Goal: Information Seeking & Learning: Check status

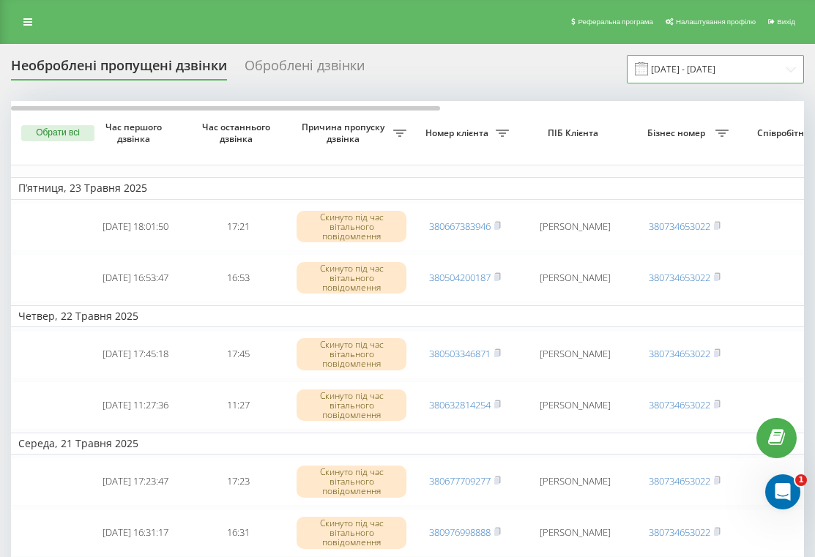
click at [700, 74] on input "[DATE] - [DATE]" at bounding box center [715, 69] width 177 height 29
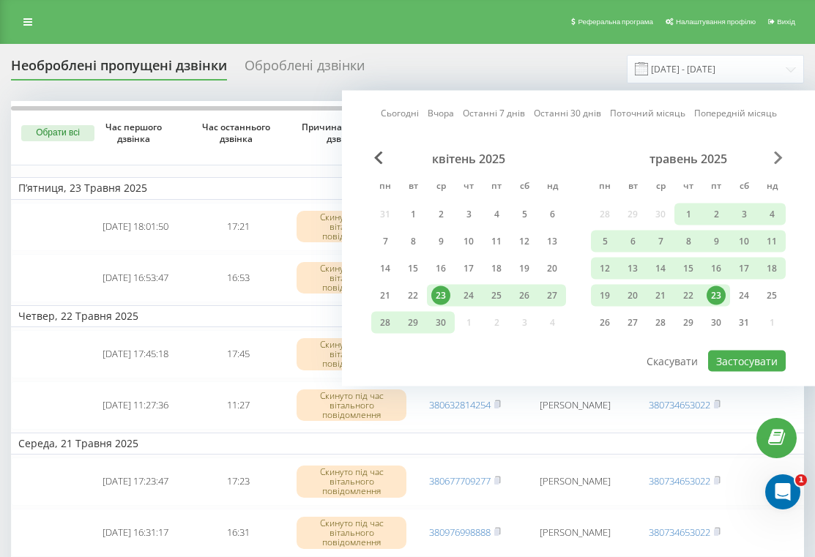
click at [780, 158] on span "Next Month" at bounding box center [778, 158] width 9 height 13
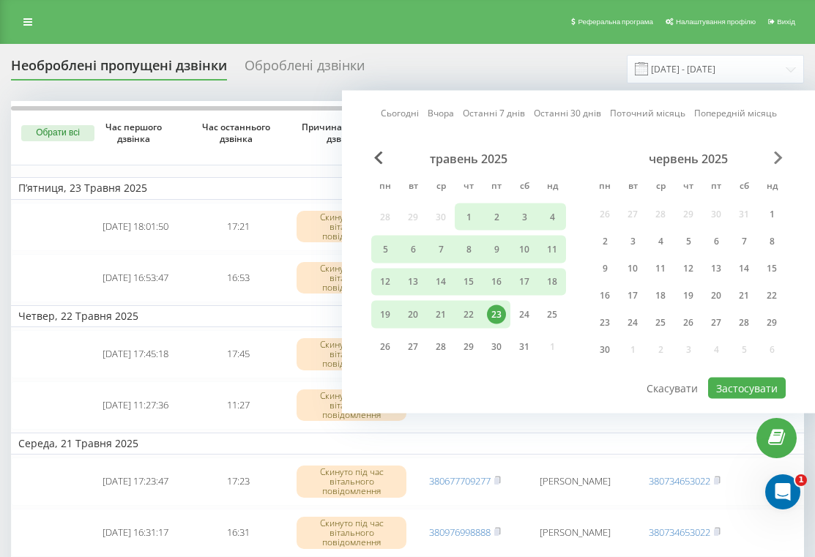
click at [780, 158] on span "Next Month" at bounding box center [778, 158] width 9 height 13
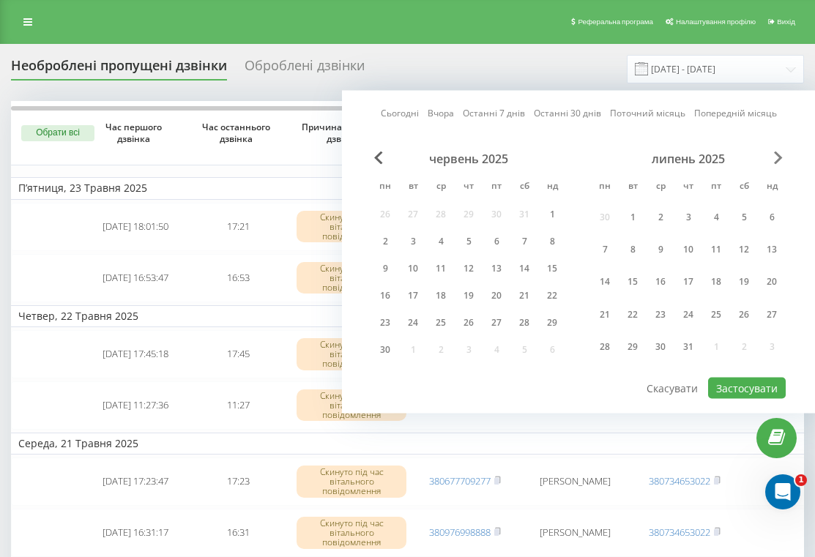
click at [780, 158] on span "Next Month" at bounding box center [778, 158] width 9 height 13
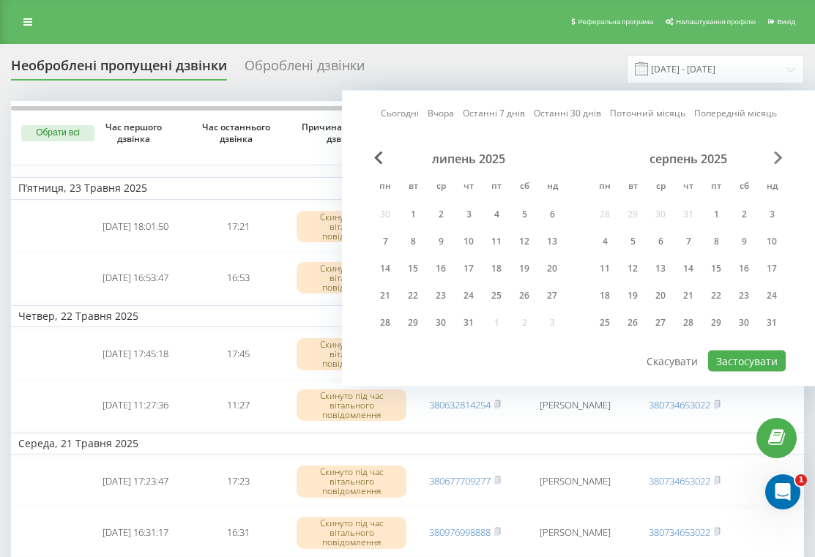
click at [780, 158] on span "Next Month" at bounding box center [778, 158] width 9 height 13
click at [719, 275] on div "19" at bounding box center [715, 268] width 19 height 19
click at [598, 301] on div "22" at bounding box center [604, 295] width 19 height 19
click at [732, 362] on button "Застосувати" at bounding box center [747, 361] width 78 height 21
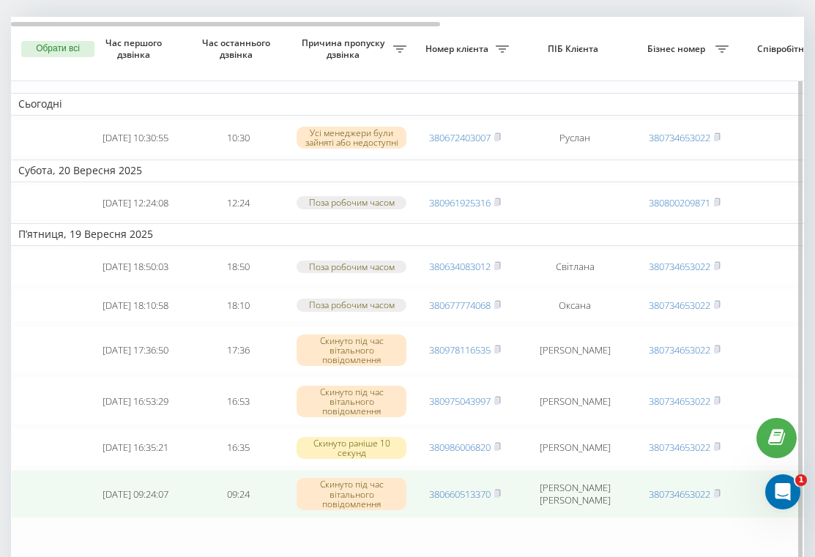
type input "[DATE] - [DATE]"
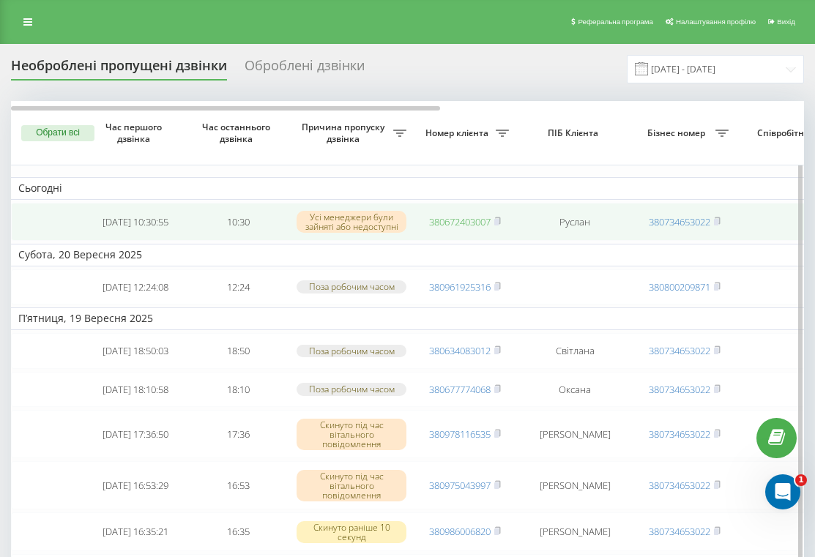
click at [476, 226] on link "380672403007" at bounding box center [459, 221] width 61 height 13
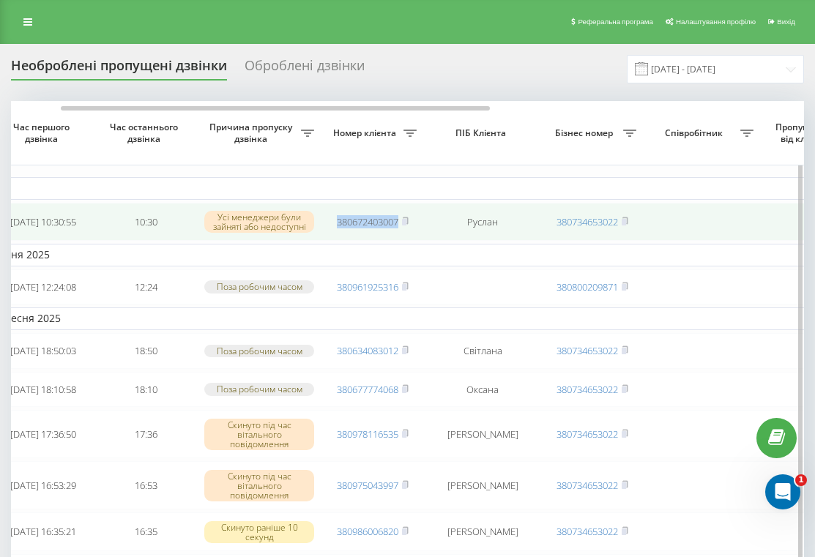
drag, startPoint x: 324, startPoint y: 223, endPoint x: 399, endPoint y: 226, distance: 75.5
click at [399, 226] on td "380672403007" at bounding box center [372, 222] width 102 height 39
copy link "380672403007"
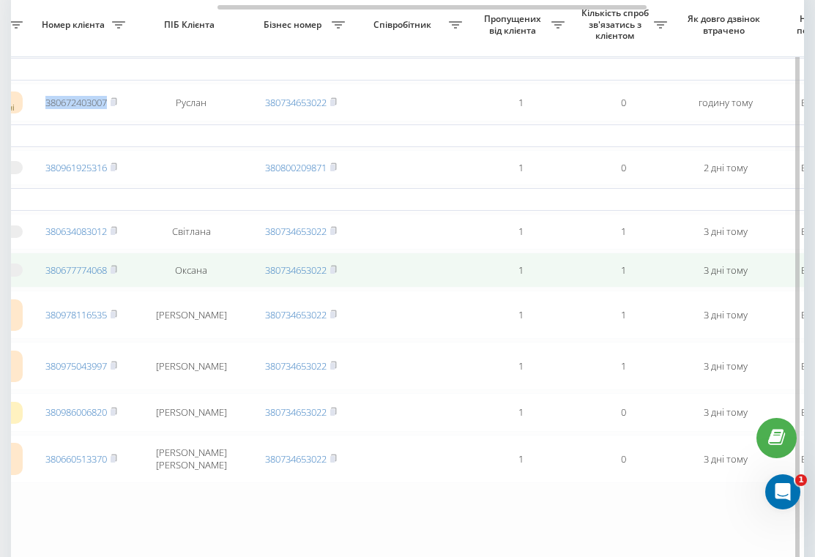
scroll to position [0, 376]
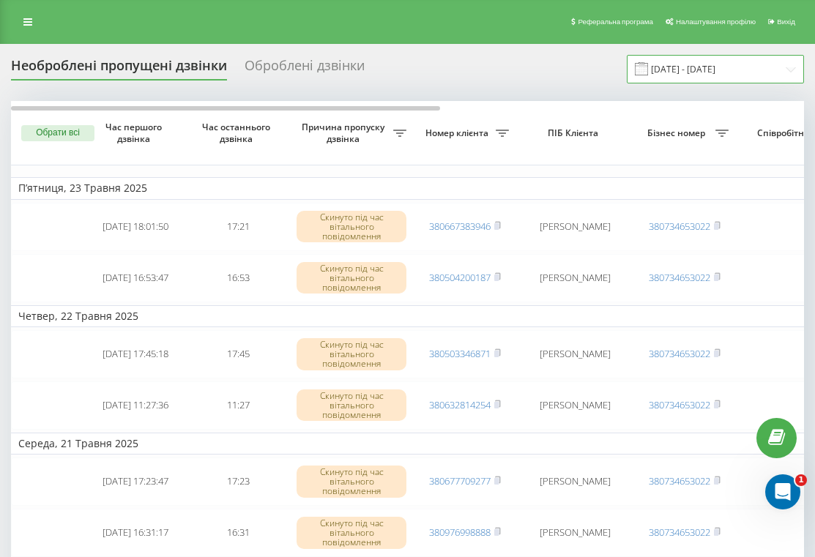
click at [688, 70] on input "[DATE] - [DATE]" at bounding box center [715, 69] width 177 height 29
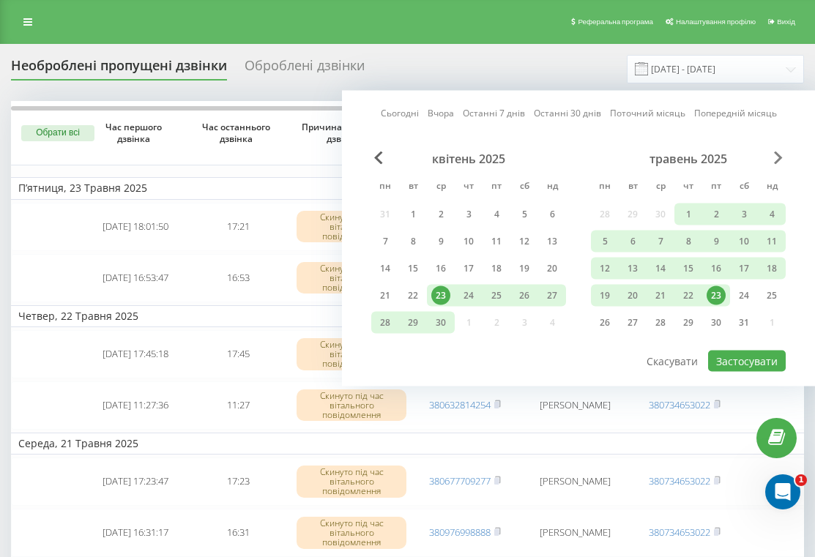
click at [775, 160] on span "Next Month" at bounding box center [778, 158] width 9 height 13
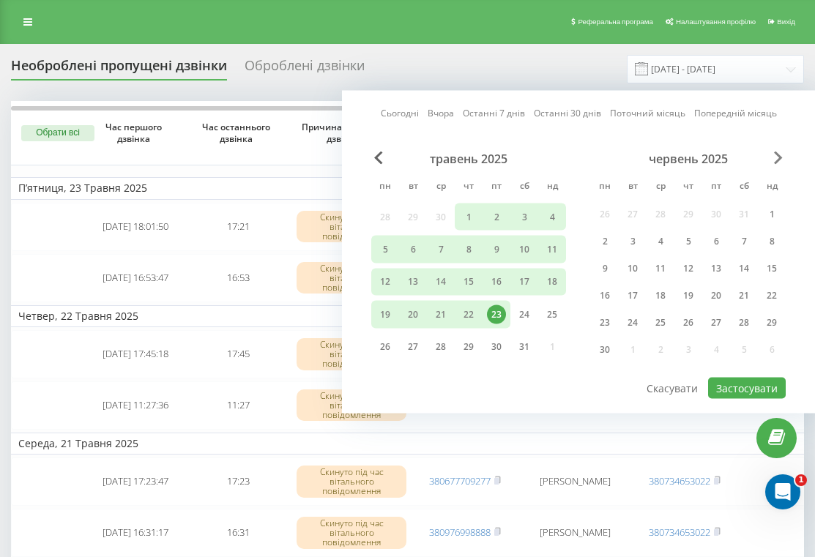
click at [775, 160] on span "Next Month" at bounding box center [778, 158] width 9 height 13
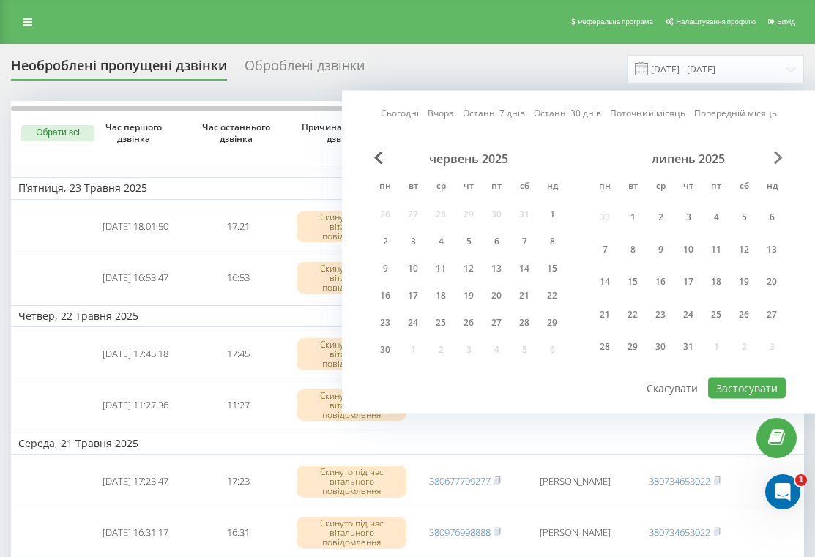
click at [775, 160] on span "Next Month" at bounding box center [778, 158] width 9 height 13
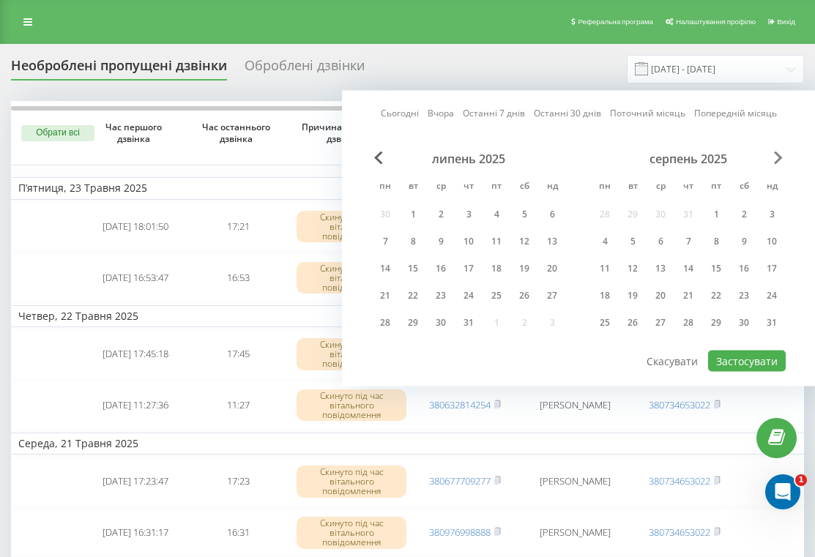
click at [775, 160] on span "Next Month" at bounding box center [778, 158] width 9 height 13
click at [715, 270] on div "19" at bounding box center [715, 268] width 19 height 19
click at [601, 302] on div "22" at bounding box center [604, 295] width 19 height 19
click at [729, 369] on button "Застосувати" at bounding box center [747, 361] width 78 height 21
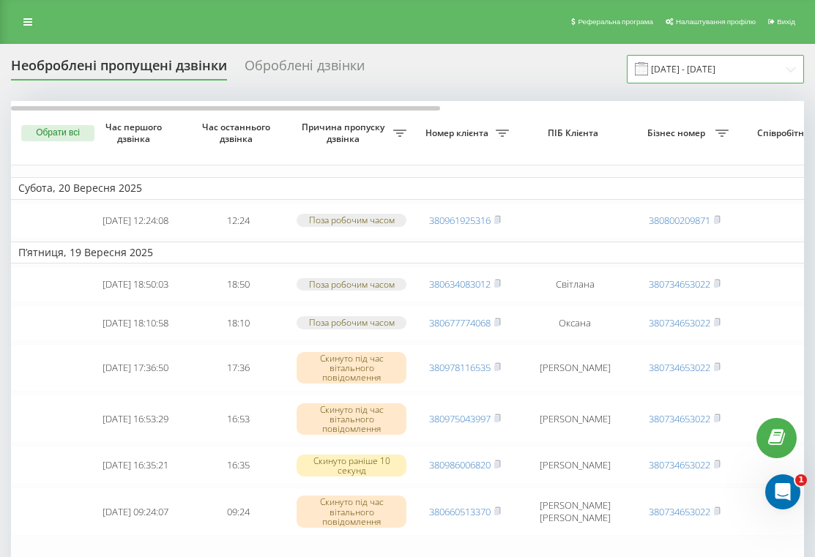
click at [737, 75] on input "23.04.2025 - 23.05.2025" at bounding box center [715, 69] width 177 height 29
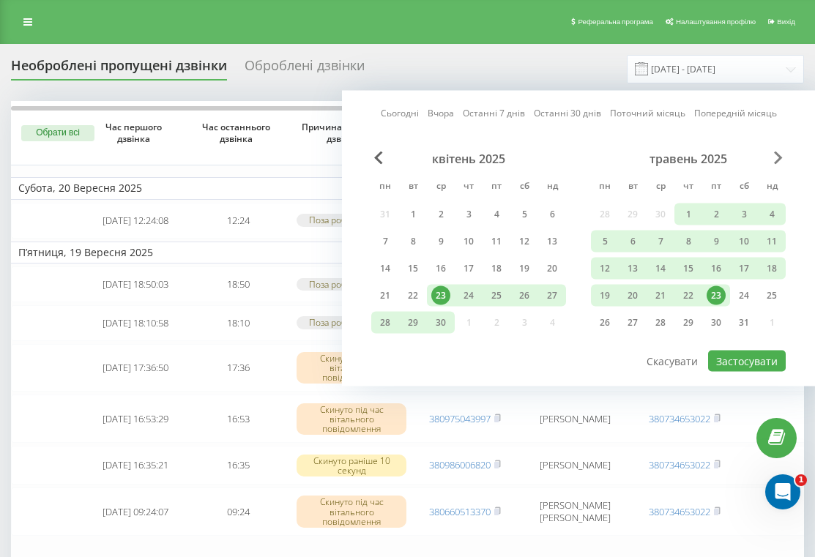
click at [778, 158] on span "Next Month" at bounding box center [778, 158] width 9 height 13
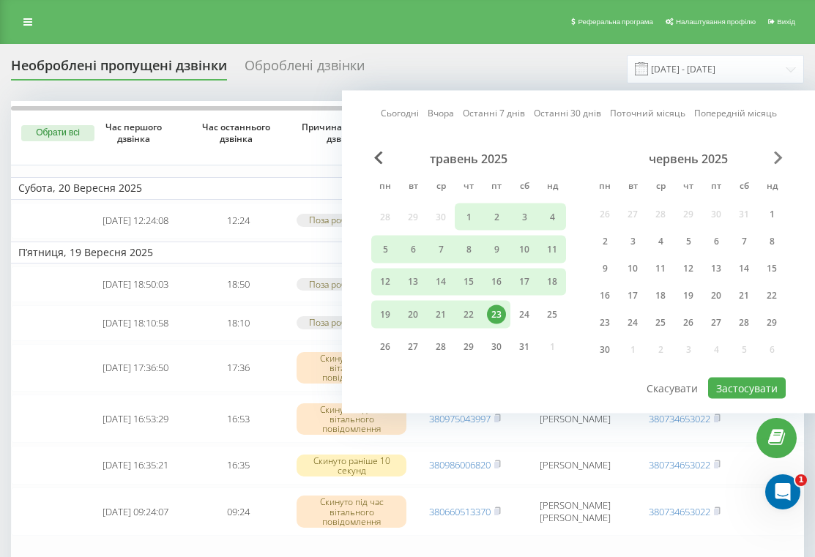
click at [778, 158] on span "Next Month" at bounding box center [778, 158] width 9 height 13
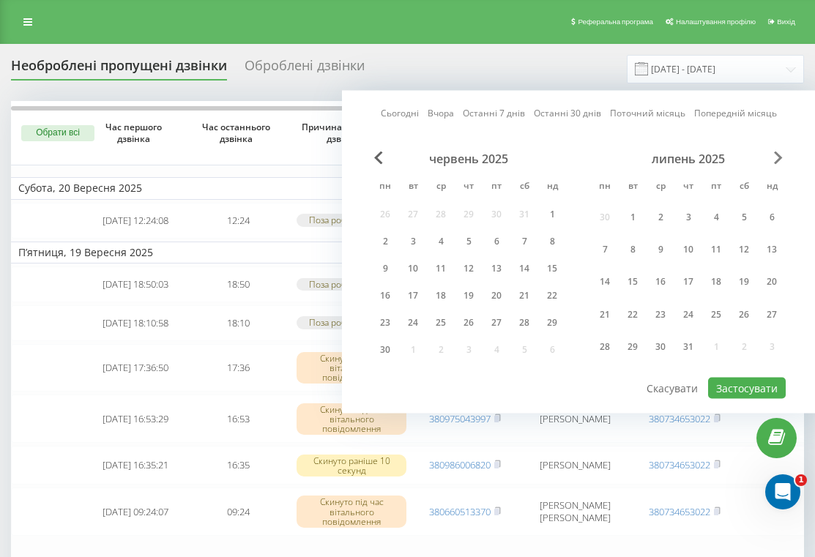
click at [778, 158] on span "Next Month" at bounding box center [778, 158] width 9 height 13
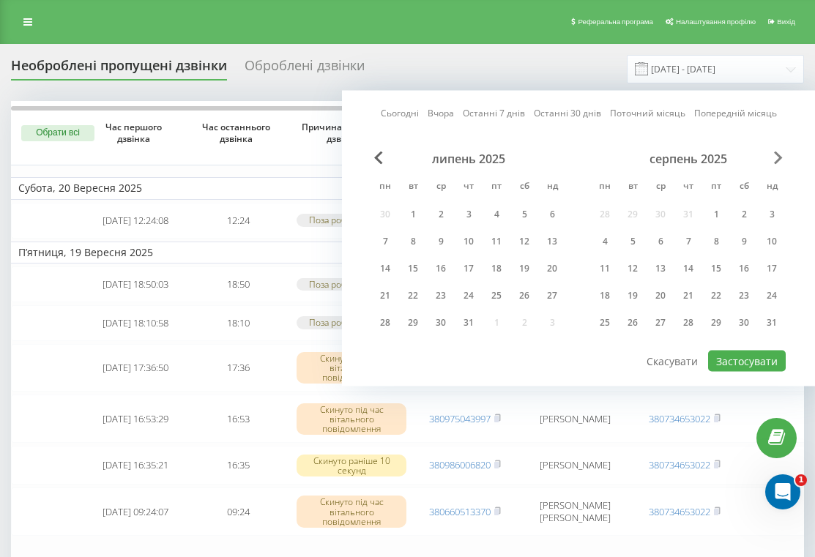
click at [777, 156] on span "Next Month" at bounding box center [778, 158] width 9 height 13
click at [724, 270] on div "19" at bounding box center [715, 268] width 19 height 19
click at [603, 297] on div "22" at bounding box center [604, 295] width 19 height 19
click at [723, 360] on button "Застосувати" at bounding box center [747, 361] width 78 height 21
type input "19.09.2025 - 22.09.2025"
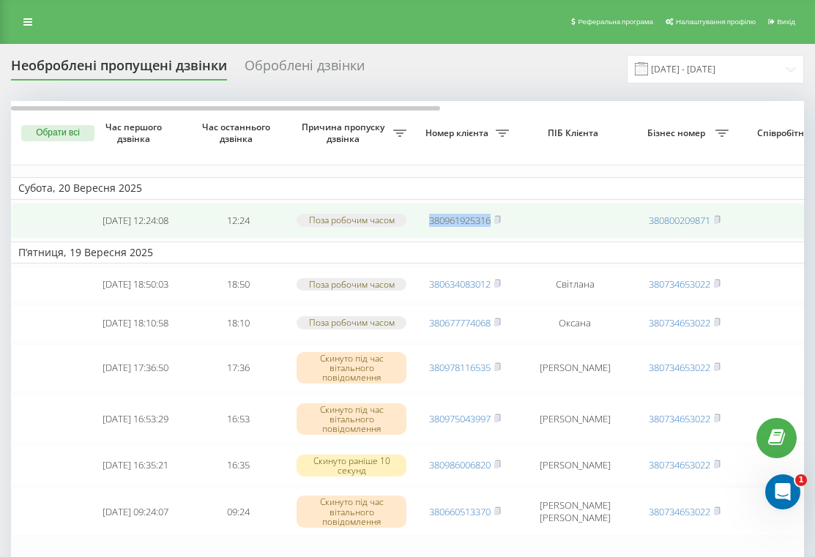
drag, startPoint x: 420, startPoint y: 225, endPoint x: 491, endPoint y: 221, distance: 71.2
click at [491, 222] on td "380961925316" at bounding box center [465, 221] width 102 height 36
copy link "380961925316"
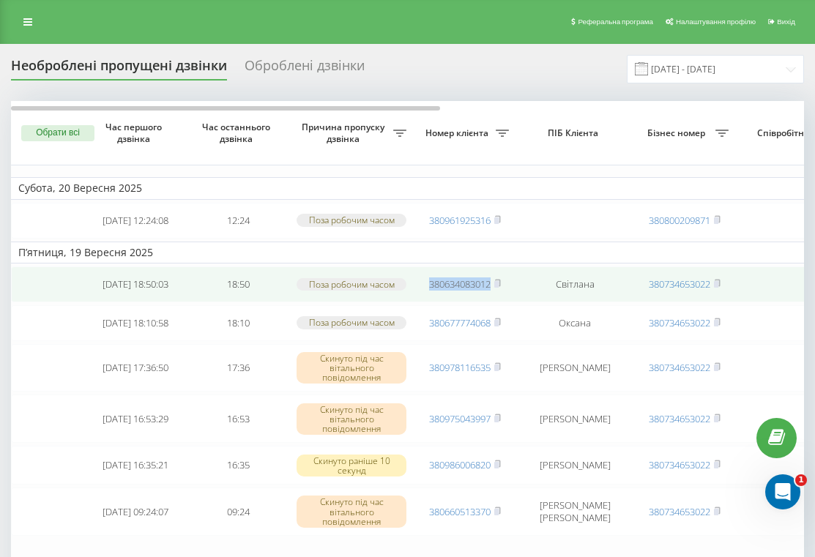
drag, startPoint x: 416, startPoint y: 291, endPoint x: 491, endPoint y: 293, distance: 74.7
click at [491, 293] on td "380634083012" at bounding box center [465, 284] width 102 height 36
copy link "380634083012"
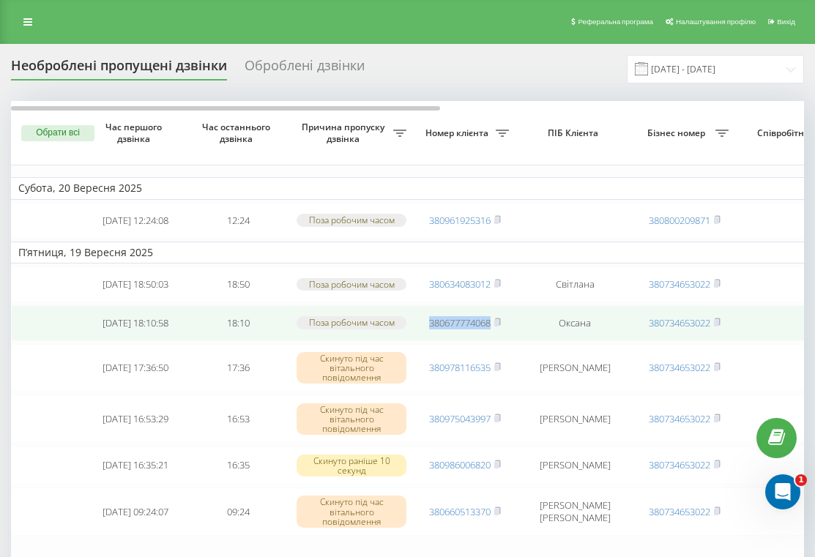
drag, startPoint x: 417, startPoint y: 336, endPoint x: 491, endPoint y: 338, distance: 73.2
click at [491, 338] on td "380677774068" at bounding box center [465, 323] width 102 height 36
copy link "380677774068"
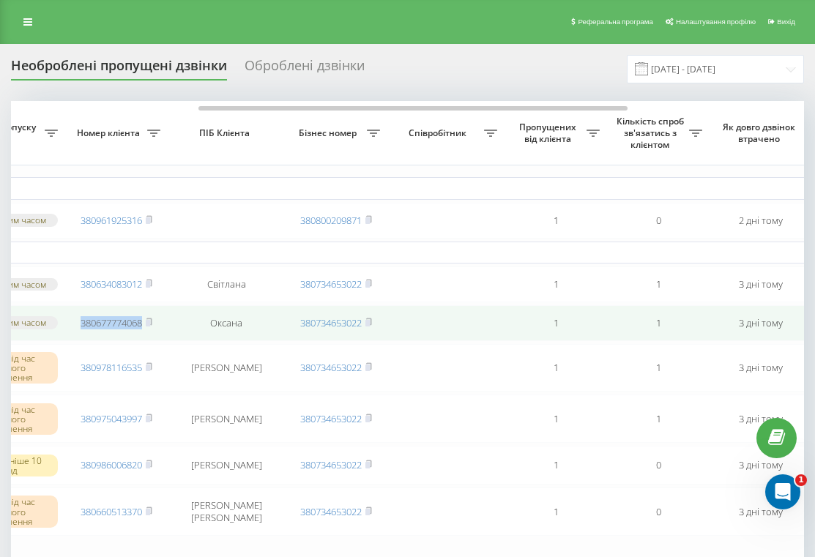
scroll to position [0, 348]
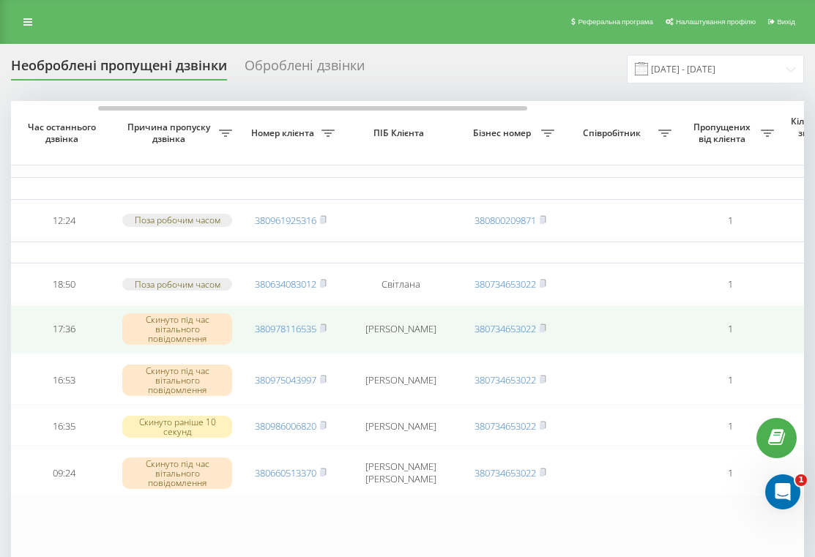
scroll to position [0, 170]
type input "[DATE] - [DATE]"
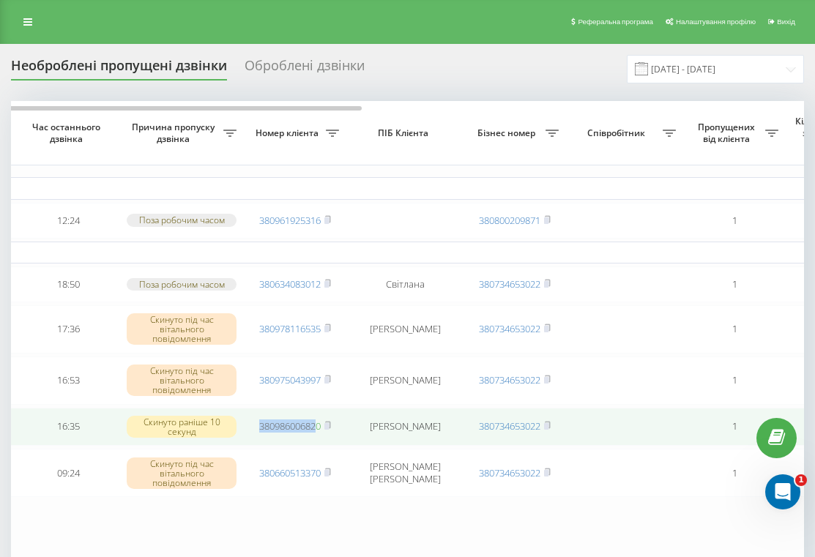
drag, startPoint x: 248, startPoint y: 437, endPoint x: 319, endPoint y: 442, distance: 71.2
click at [319, 442] on td "380986006820" at bounding box center [295, 427] width 102 height 39
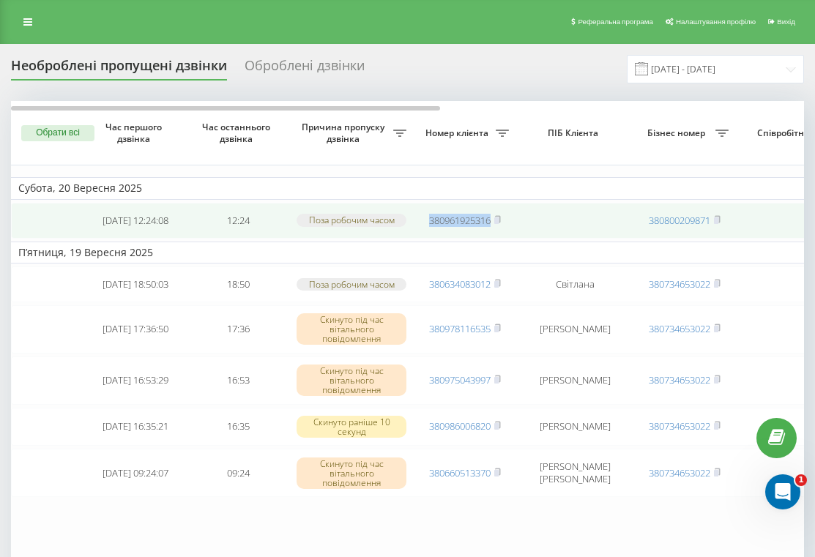
drag, startPoint x: 419, startPoint y: 223, endPoint x: 491, endPoint y: 225, distance: 71.8
click at [491, 225] on td "380961925316" at bounding box center [465, 221] width 102 height 36
copy link "380961925316"
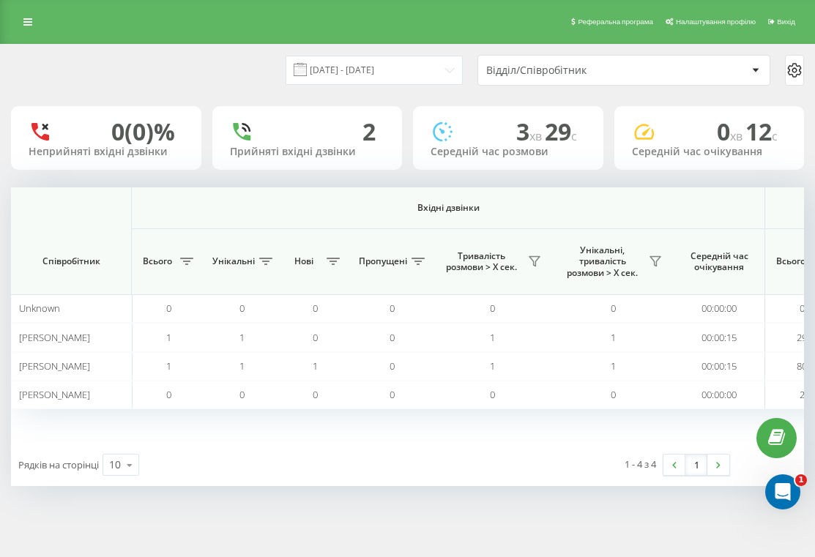
scroll to position [0, 1180]
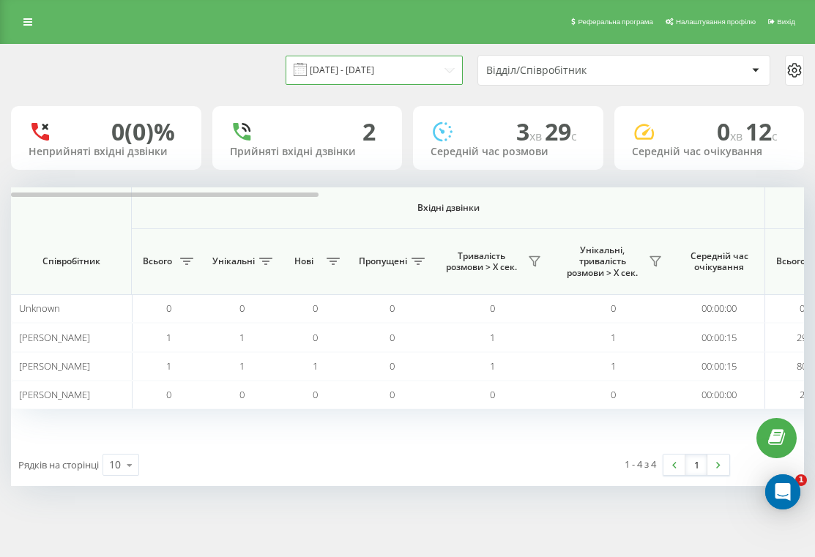
click at [368, 64] on input "[DATE] - [DATE]" at bounding box center [374, 70] width 177 height 29
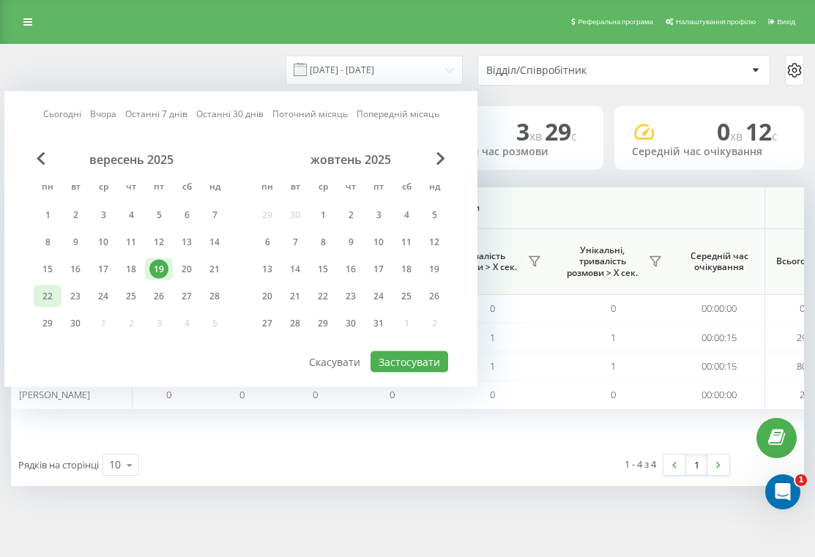
click at [57, 299] on div "22" at bounding box center [48, 297] width 28 height 22
click at [395, 372] on div "Сьогодні Вчора Останні 7 днів Останні 30 днів Поточний місяць Попередній місяць…" at bounding box center [240, 240] width 473 height 296
click at [398, 366] on button "Застосувати" at bounding box center [409, 361] width 78 height 21
type input "[DATE] - [DATE]"
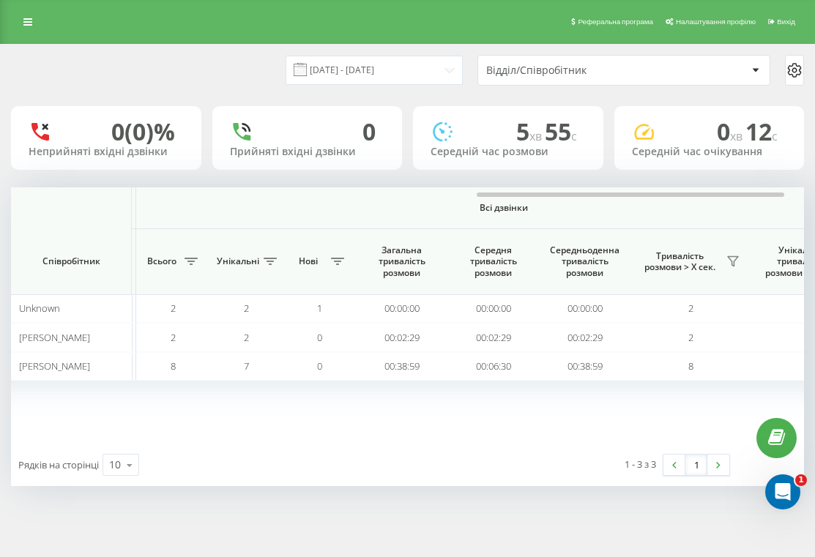
scroll to position [0, 1189]
